Goal: Find specific page/section: Find specific page/section

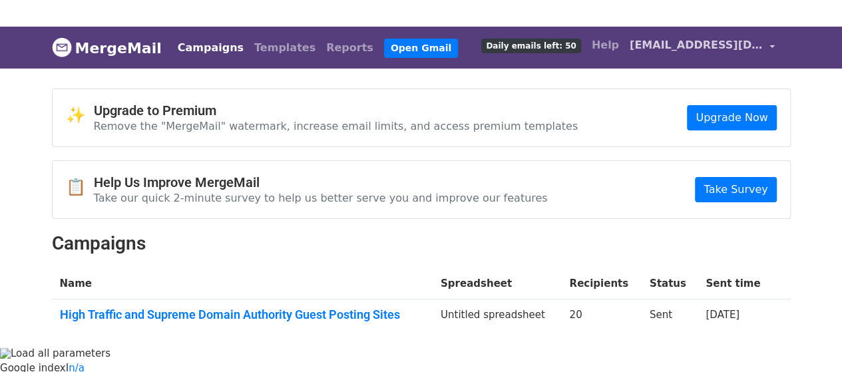
click at [664, 45] on span "[EMAIL_ADDRESS][DOMAIN_NAME]" at bounding box center [696, 45] width 133 height 16
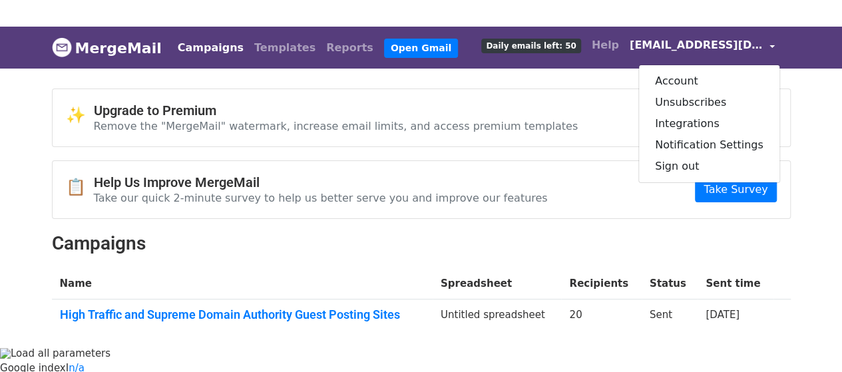
click at [622, 173] on div "📋 Help Us Improve MergeMail Take our quick 2-minute survey to help us better se…" at bounding box center [421, 189] width 737 height 57
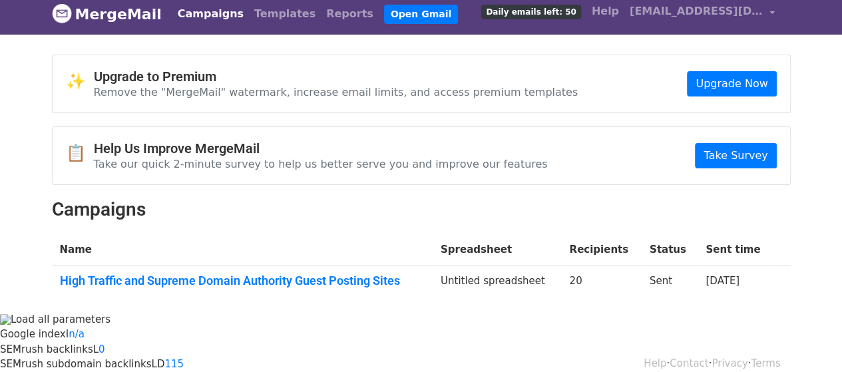
scroll to position [53, 0]
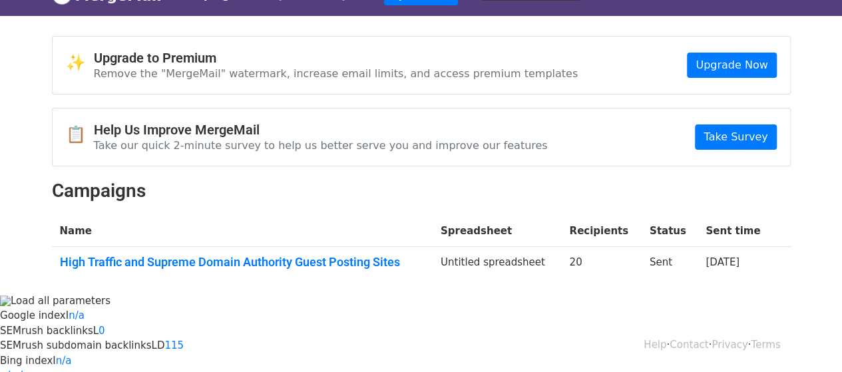
click at [180, 256] on link "High Traffic and Supreme Domain Authority Guest Posting Sites" at bounding box center [242, 262] width 365 height 15
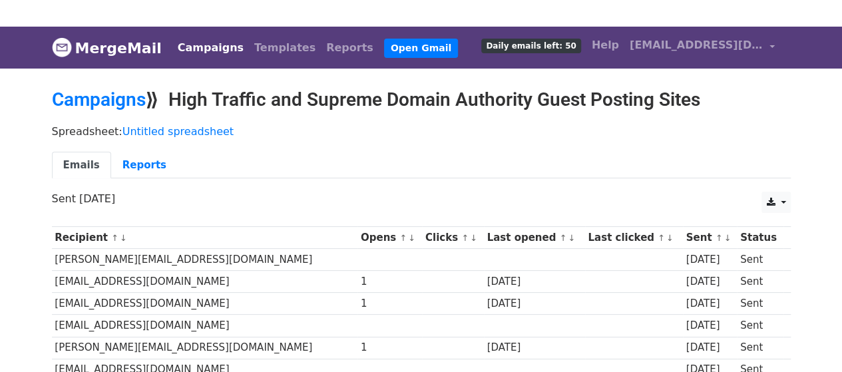
click at [65, 43] on img at bounding box center [62, 47] width 20 height 20
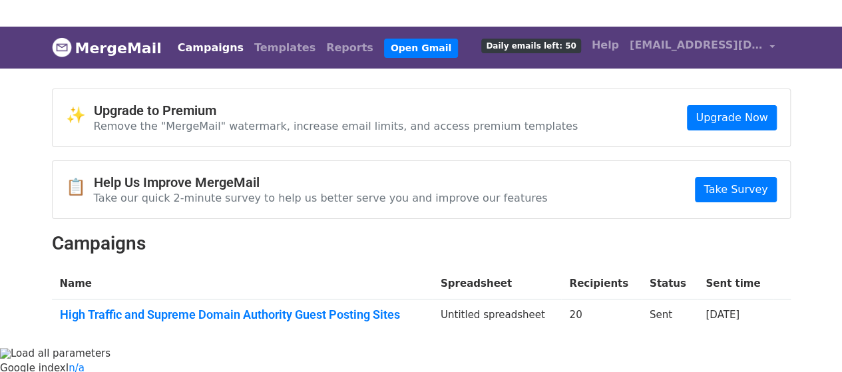
click at [274, 321] on td "High Traffic and Supreme Domain Authority Guest Posting Sites" at bounding box center [242, 318] width 381 height 36
click at [270, 319] on link "High Traffic and Supreme Domain Authority Guest Posting Sites" at bounding box center [242, 314] width 365 height 15
